Goal: Task Accomplishment & Management: Manage account settings

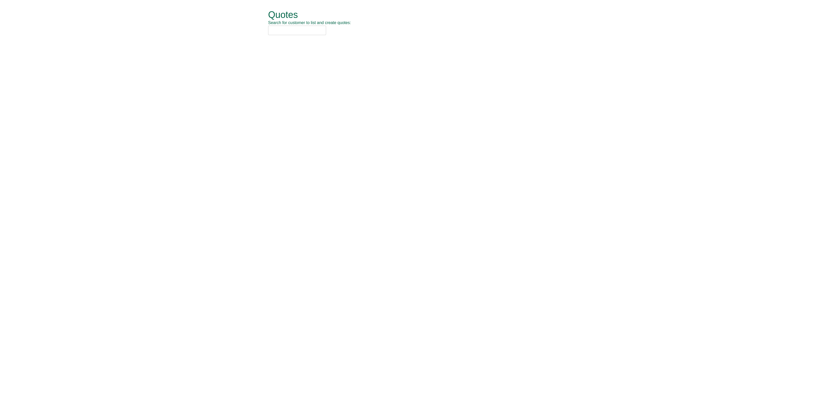
click at [286, 34] on input "text" at bounding box center [297, 30] width 58 height 9
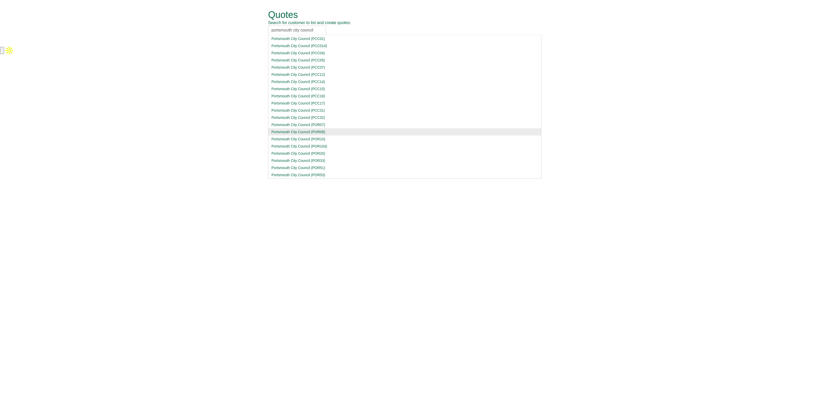
type input "portsmouth city council"
click at [325, 131] on div "Portsmouth City Council (POR08)" at bounding box center [404, 131] width 266 height 5
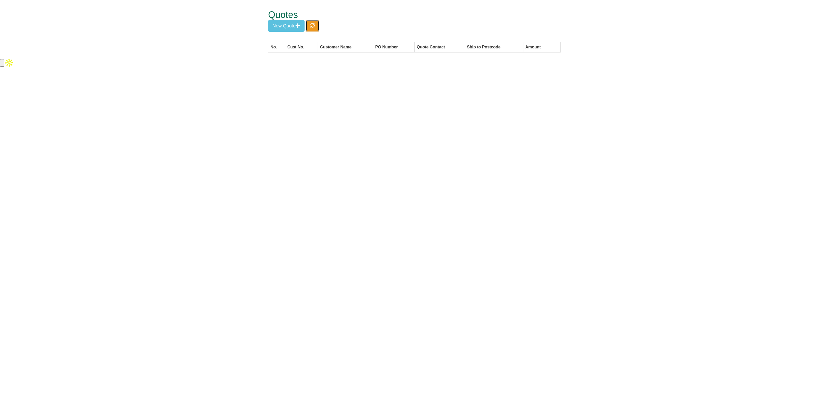
click at [315, 23] on span "button" at bounding box center [312, 25] width 5 height 5
click at [295, 25] on button "New Quote" at bounding box center [286, 26] width 36 height 12
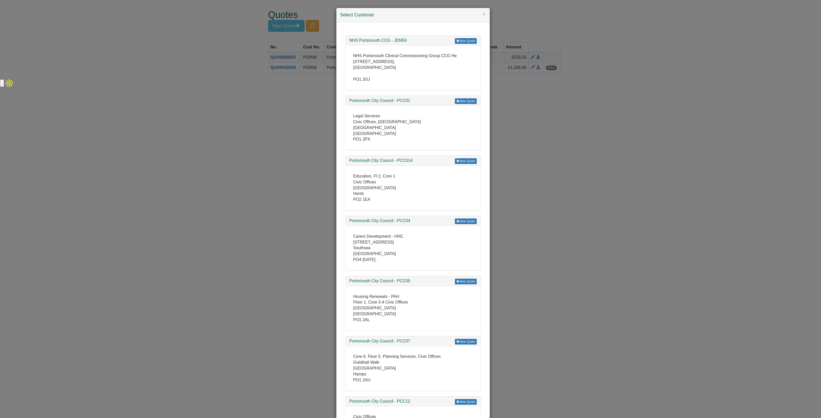
click at [247, 89] on div "× Select Customer New Quote NHS Portsmouth CCG - JDN59 NHS Portsmouth Clinical …" at bounding box center [410, 209] width 821 height 418
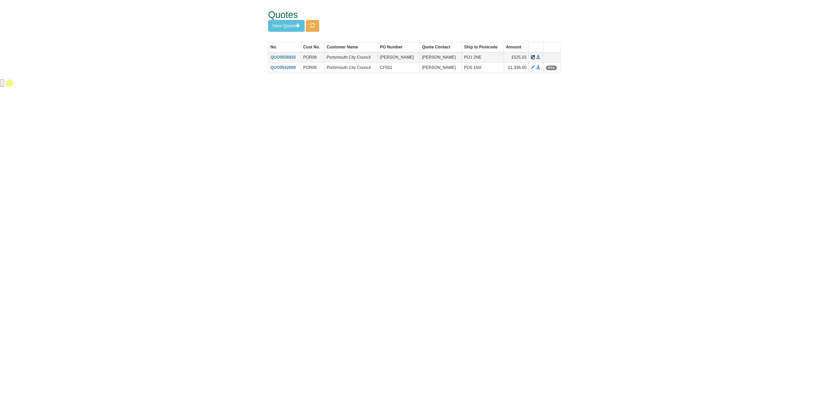
click at [531, 56] on span at bounding box center [533, 57] width 4 height 4
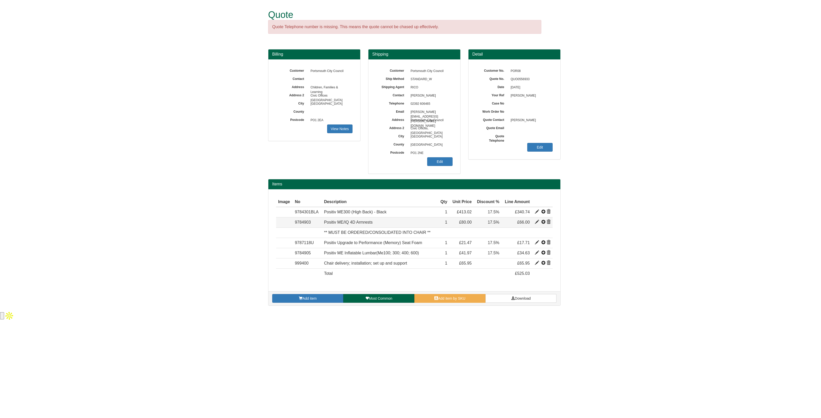
click at [548, 221] on span at bounding box center [548, 222] width 4 height 4
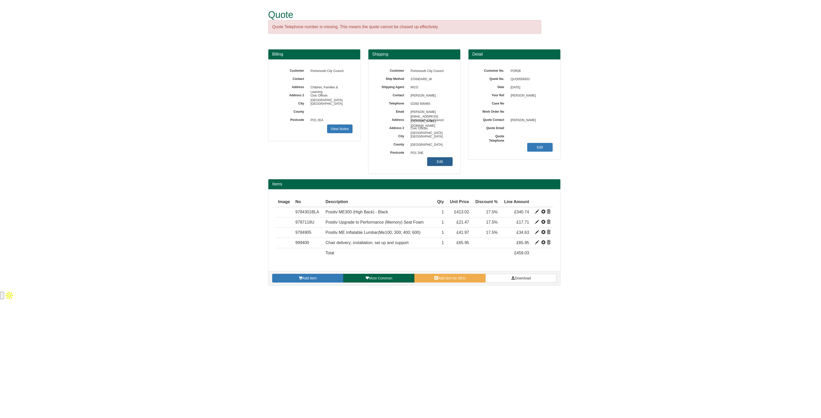
click at [441, 161] on link "Edit" at bounding box center [439, 161] width 25 height 9
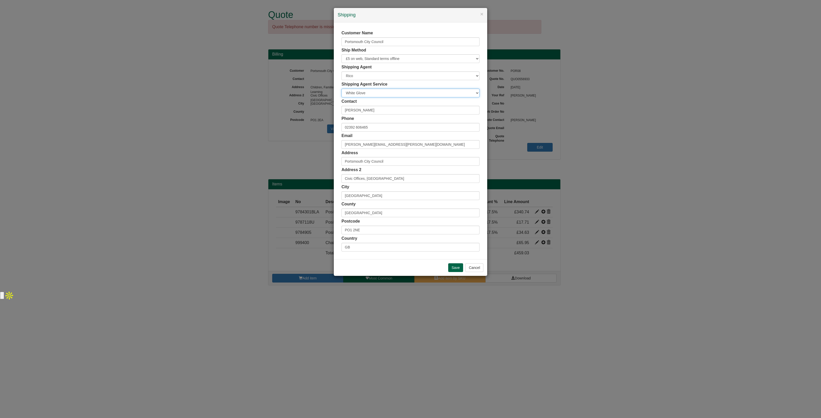
click at [379, 92] on select "Carrier White Glove" at bounding box center [410, 93] width 138 height 9
select select "CA-NEXTDAY"
click at [341, 89] on select "Carrier White Glove" at bounding box center [410, 93] width 138 height 9
click at [456, 265] on input "Save" at bounding box center [455, 268] width 15 height 9
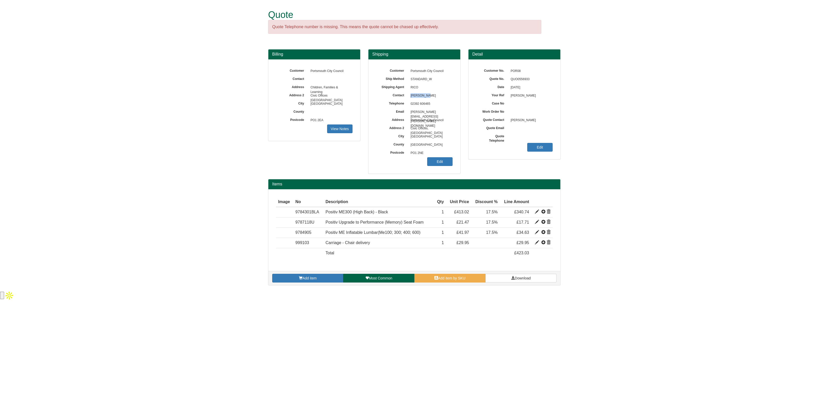
drag, startPoint x: 431, startPoint y: 95, endPoint x: 407, endPoint y: 96, distance: 23.9
click at [407, 67] on div "Contact [PERSON_NAME]" at bounding box center [414, 67] width 76 height 0
copy div "[PERSON_NAME]"
click at [519, 276] on span "Download" at bounding box center [522, 278] width 16 height 4
